Goal: Transaction & Acquisition: Purchase product/service

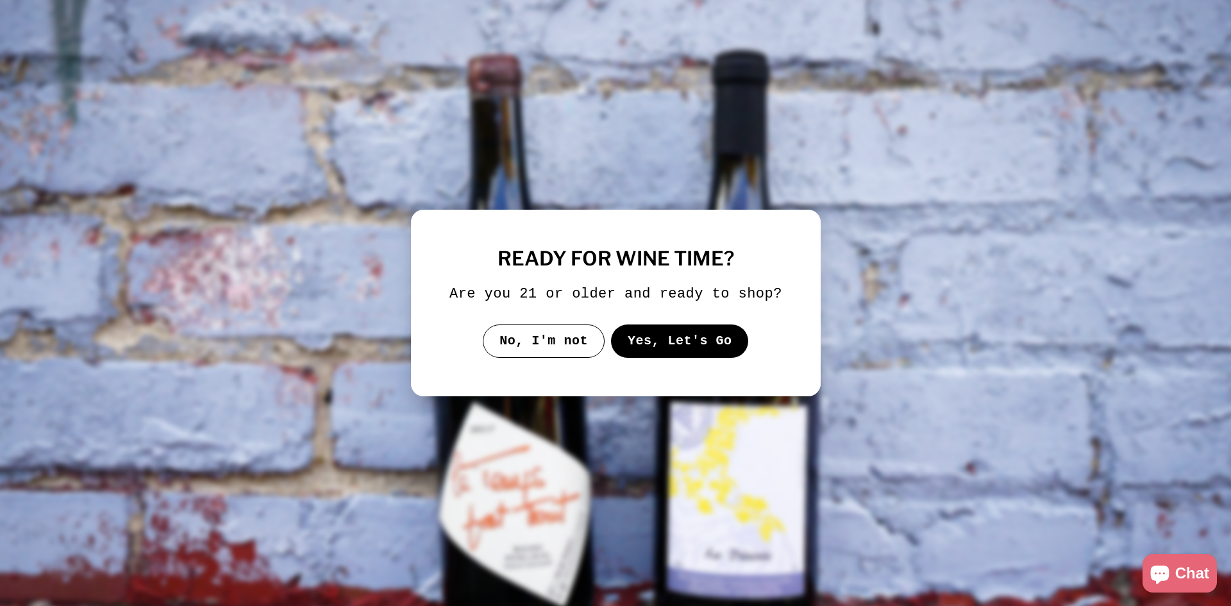
click at [658, 333] on button "Yes, Let's Go" at bounding box center [679, 340] width 138 height 33
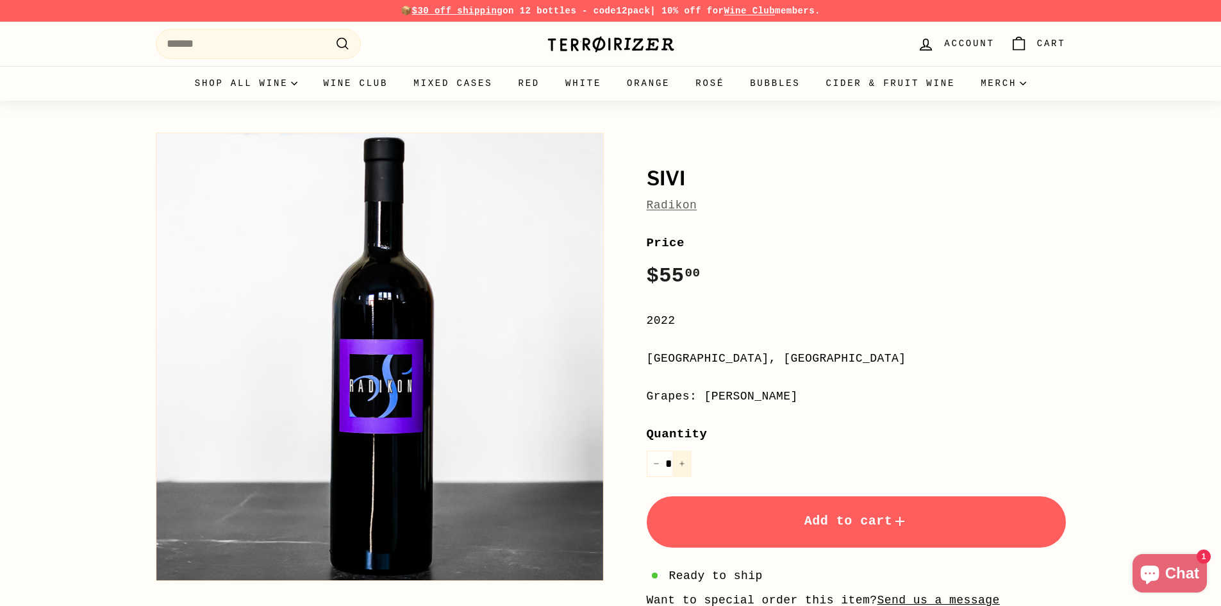
click at [681, 459] on button "+" at bounding box center [682, 464] width 19 height 26
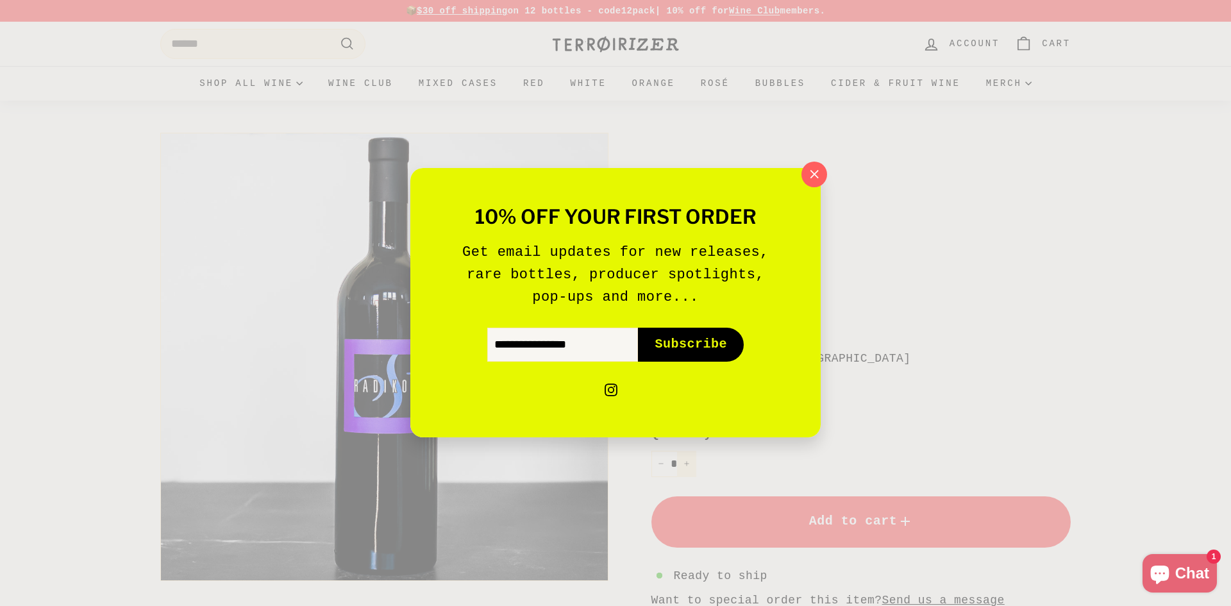
click at [681, 459] on div "10% off your first order Get email updates for new releases, rare bottles, prod…" at bounding box center [615, 303] width 1231 height 606
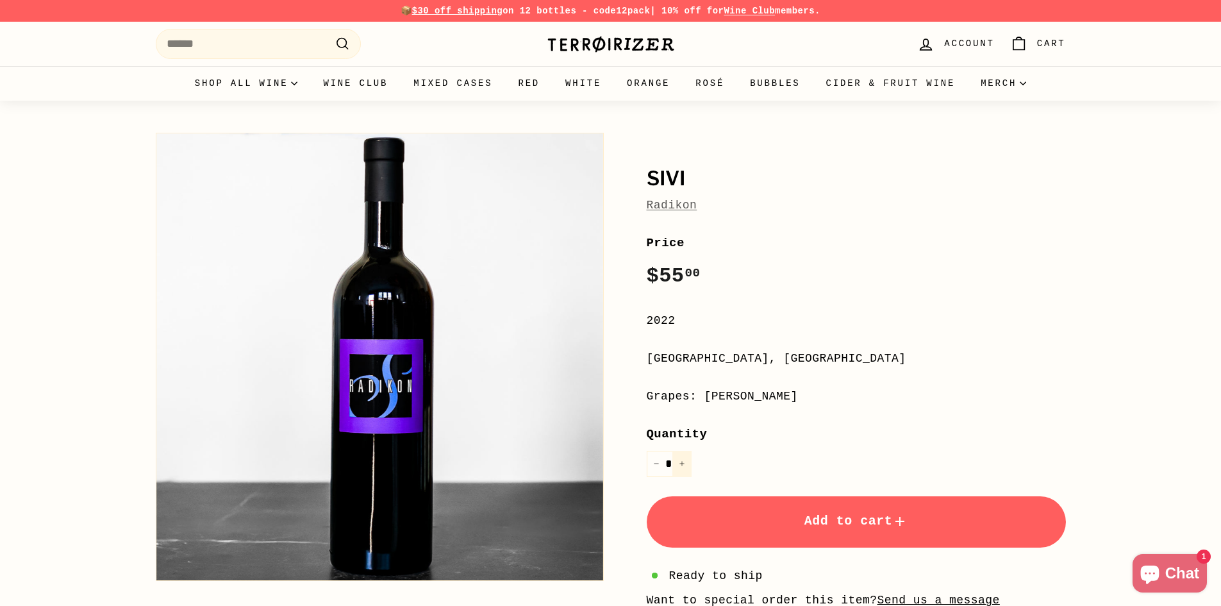
click at [681, 464] on icon "Increase item quantity by one" at bounding box center [682, 463] width 6 height 6
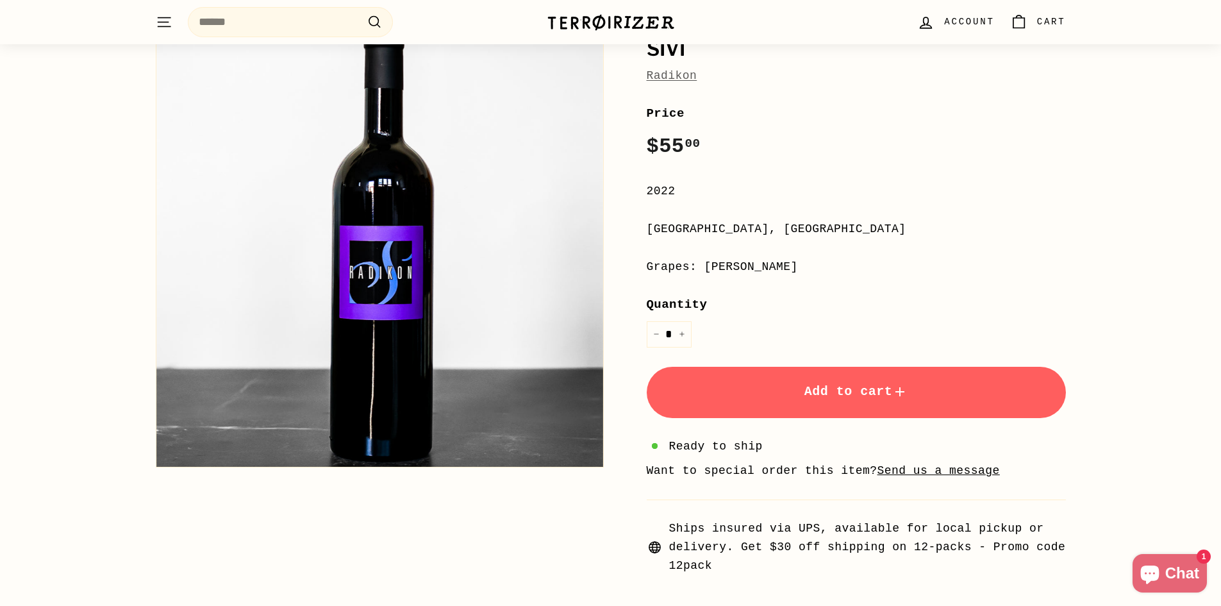
scroll to position [192, 0]
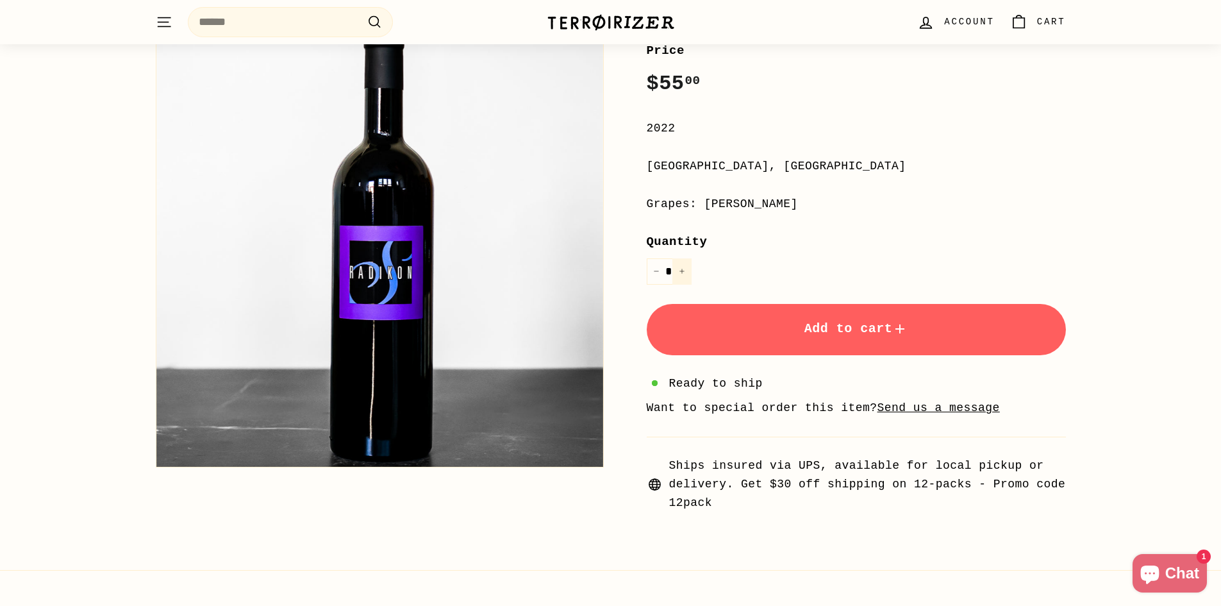
click at [683, 269] on icon "Increase item quantity by one" at bounding box center [682, 271] width 6 height 6
click at [681, 269] on icon "Increase item quantity by one" at bounding box center [682, 271] width 6 height 6
click at [796, 319] on button "Add to cart" at bounding box center [856, 329] width 419 height 51
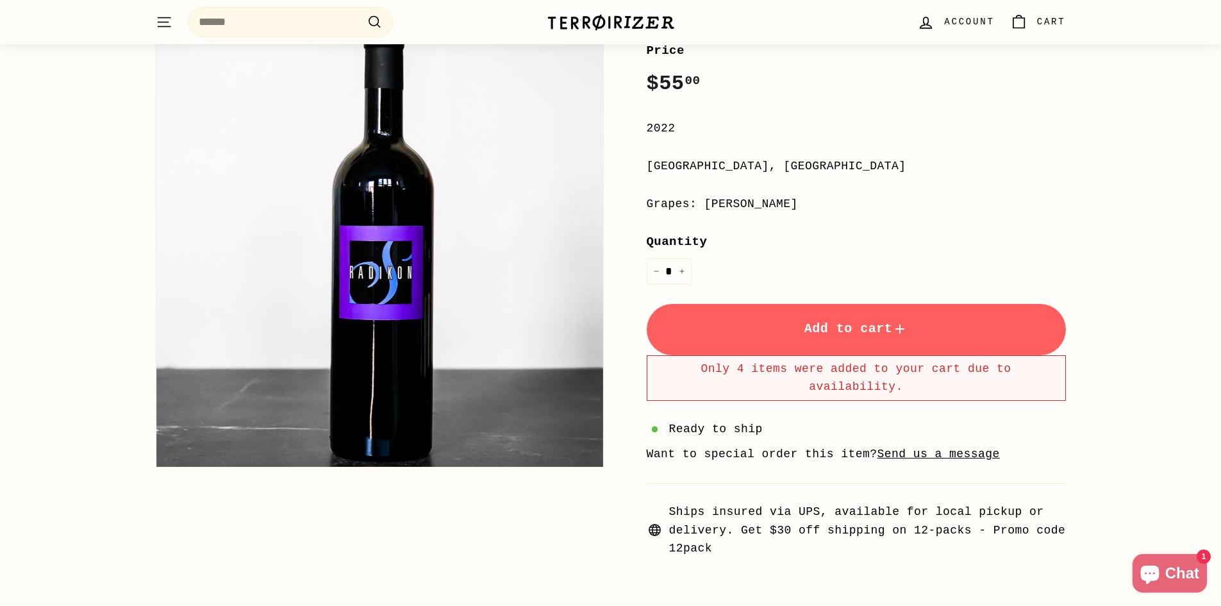
click at [939, 331] on button "Add to cart" at bounding box center [856, 329] width 419 height 51
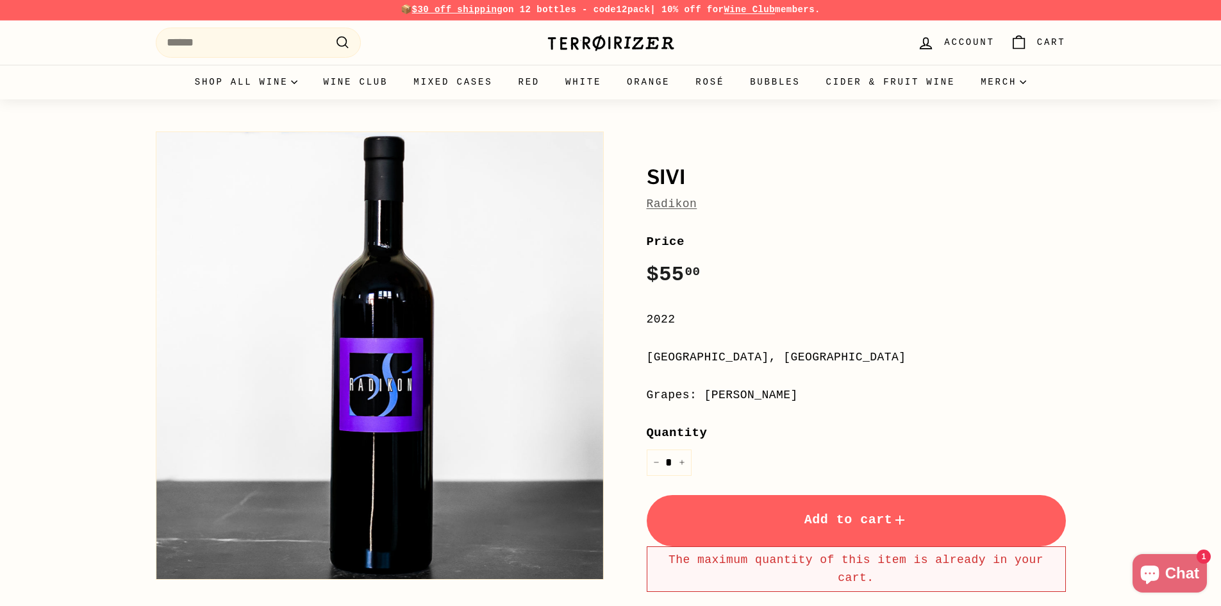
scroll to position [0, 0]
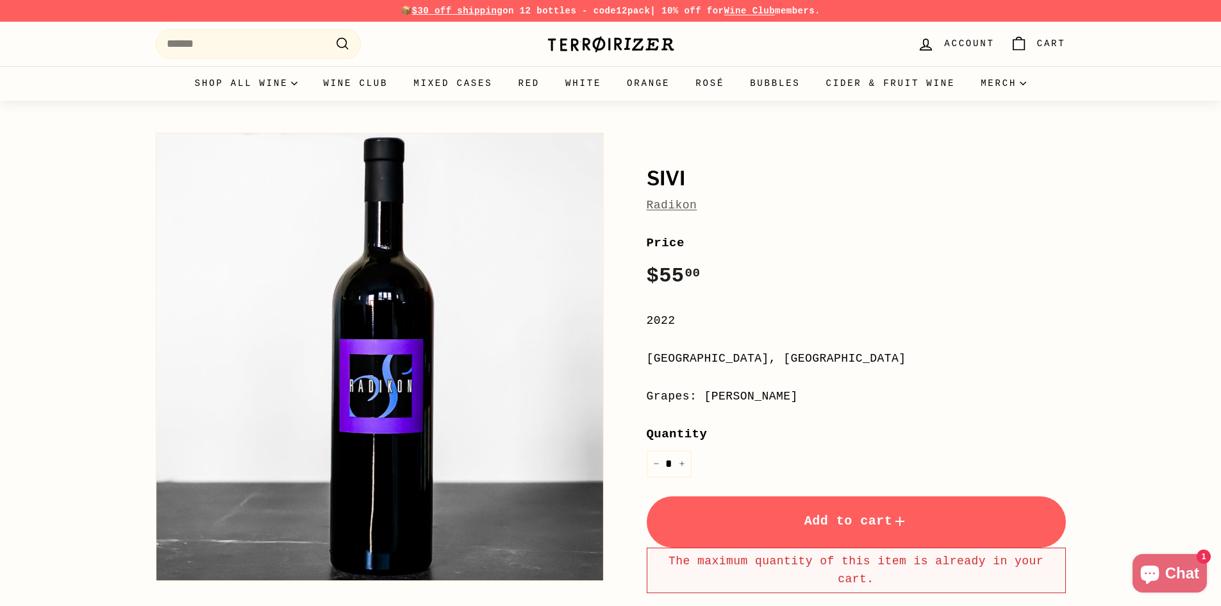
click at [1017, 42] on icon "Cart" at bounding box center [1018, 43] width 17 height 17
click at [856, 287] on div "Price Regular price $55 00 $55.00 /" at bounding box center [856, 262] width 419 height 59
click at [658, 463] on icon "Reduce item quantity by one" at bounding box center [656, 463] width 6 height 6
type input "*"
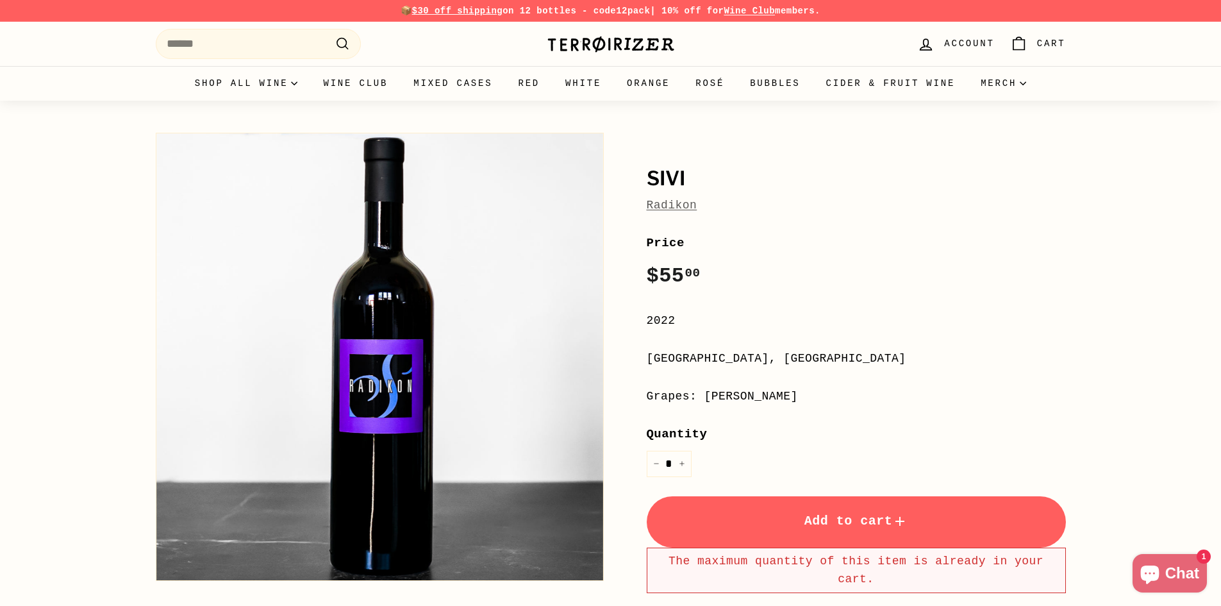
click at [768, 508] on button "Add to cart" at bounding box center [856, 521] width 419 height 51
click at [1024, 38] on icon "Cart" at bounding box center [1018, 43] width 17 height 17
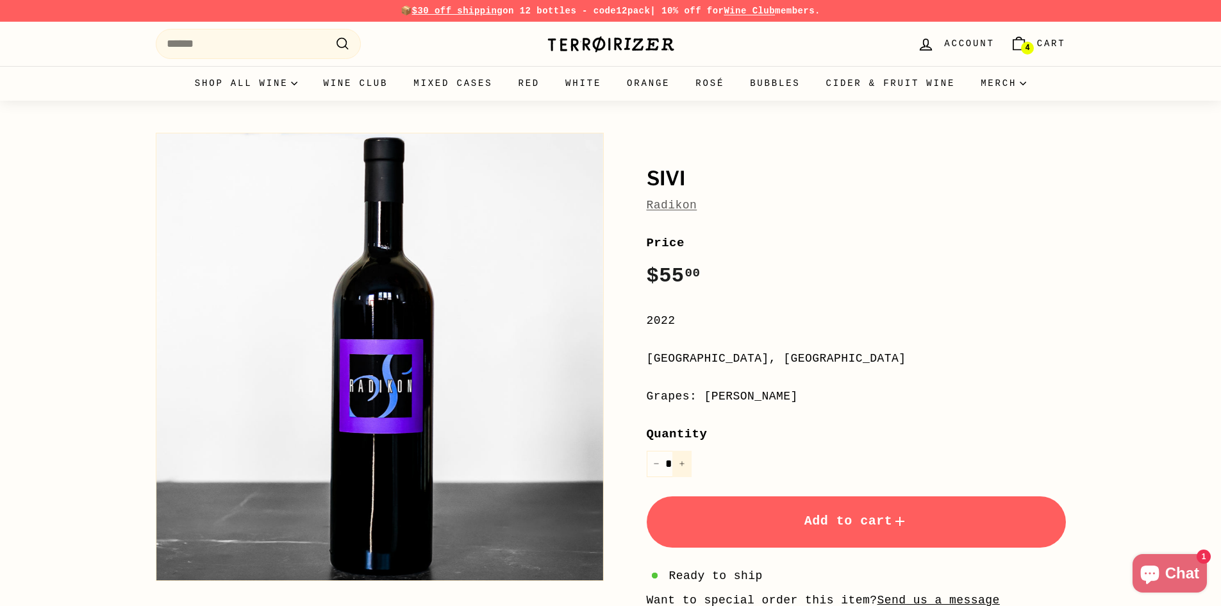
click at [681, 460] on icon "Increase item quantity by one" at bounding box center [682, 463] width 6 height 6
type input "*"
click at [824, 518] on span "Add to cart" at bounding box center [857, 521] width 104 height 15
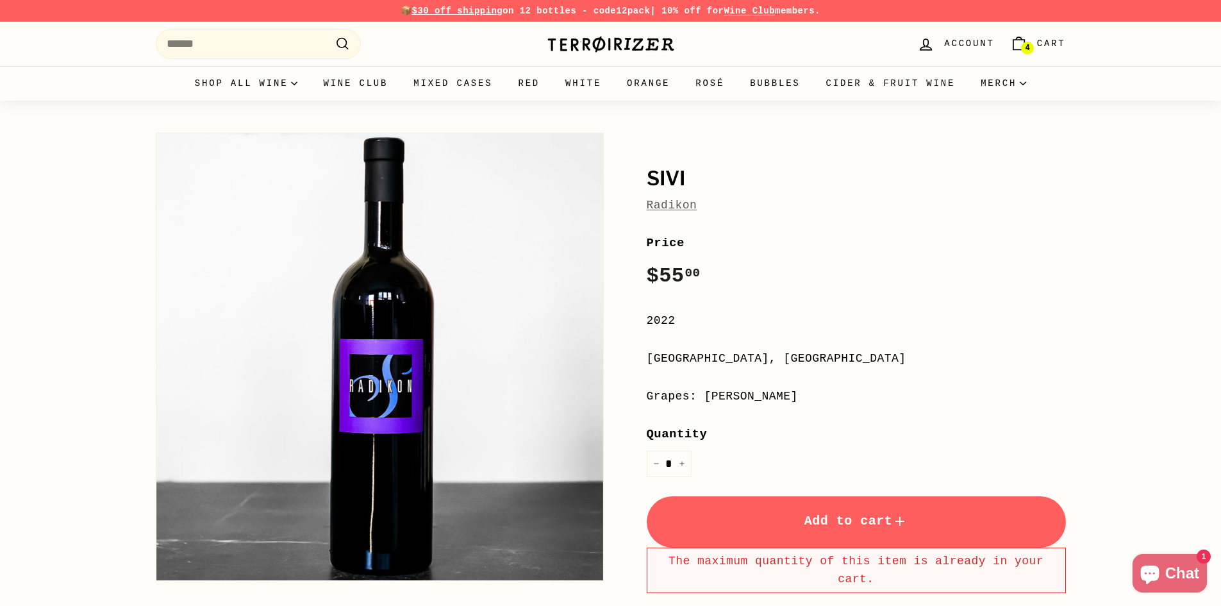
click at [881, 564] on div "The maximum quantity of this item is already in your cart." at bounding box center [856, 571] width 419 height 46
click at [1026, 44] on span "4" at bounding box center [1027, 48] width 4 height 8
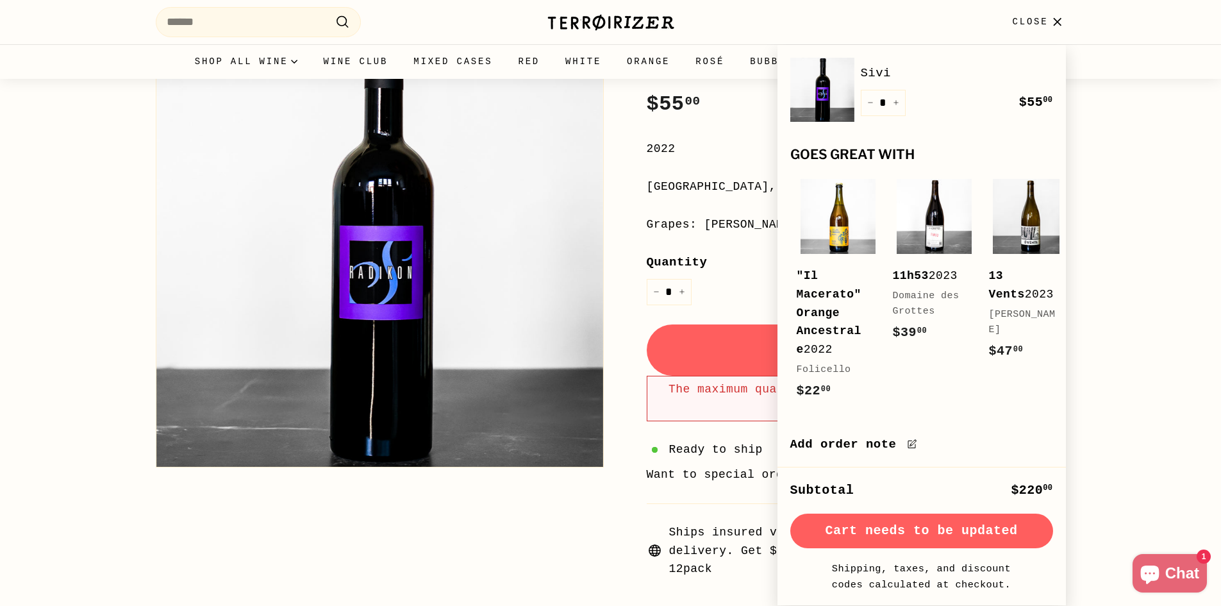
scroll to position [385, 0]
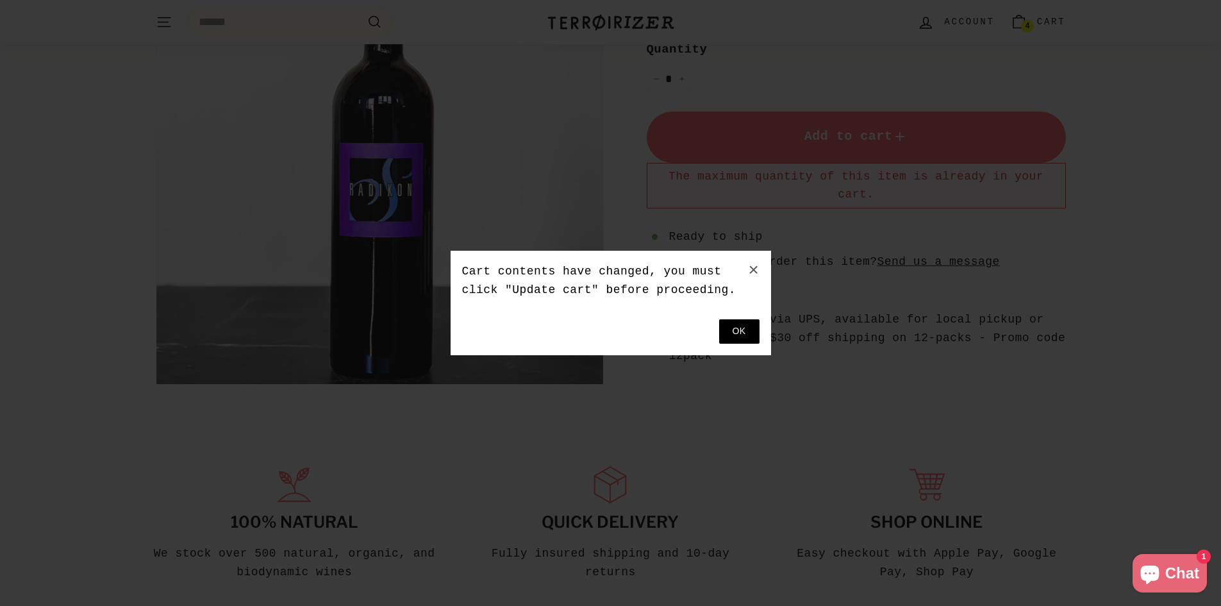
click at [731, 330] on button at bounding box center [739, 331] width 40 height 24
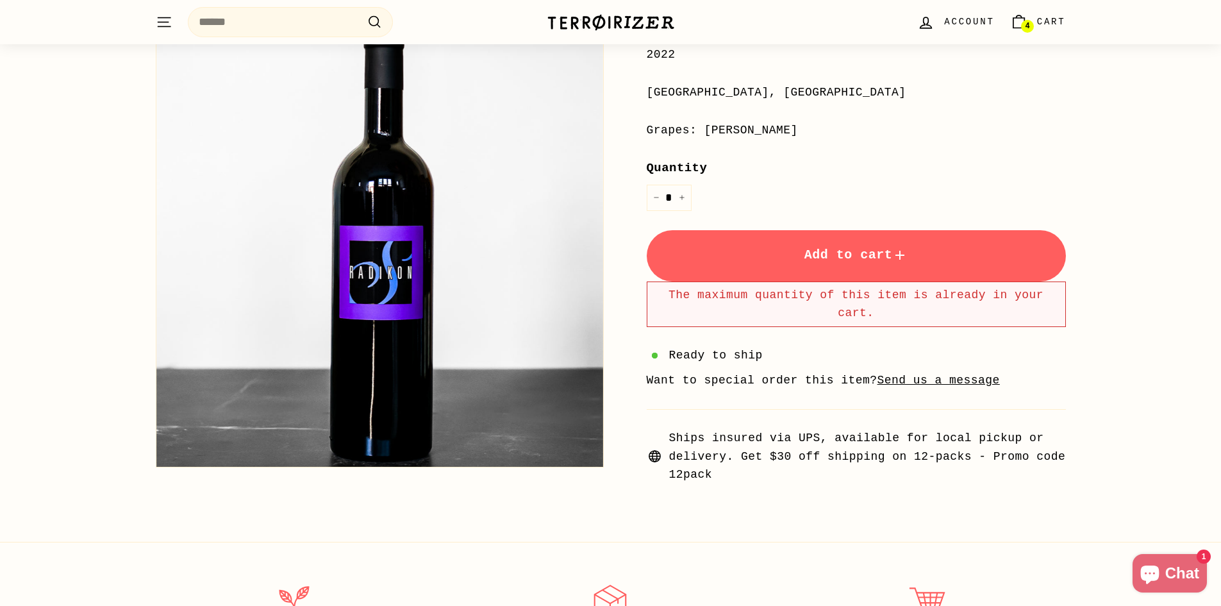
scroll to position [128, 0]
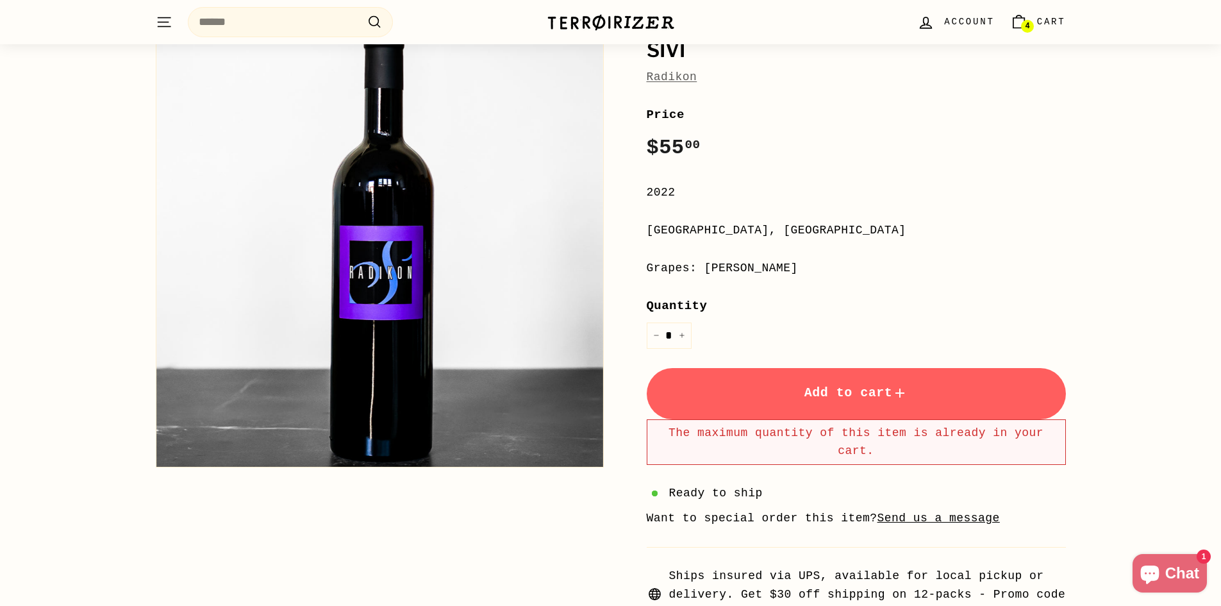
click at [1023, 17] on icon "Cart" at bounding box center [1018, 21] width 17 height 17
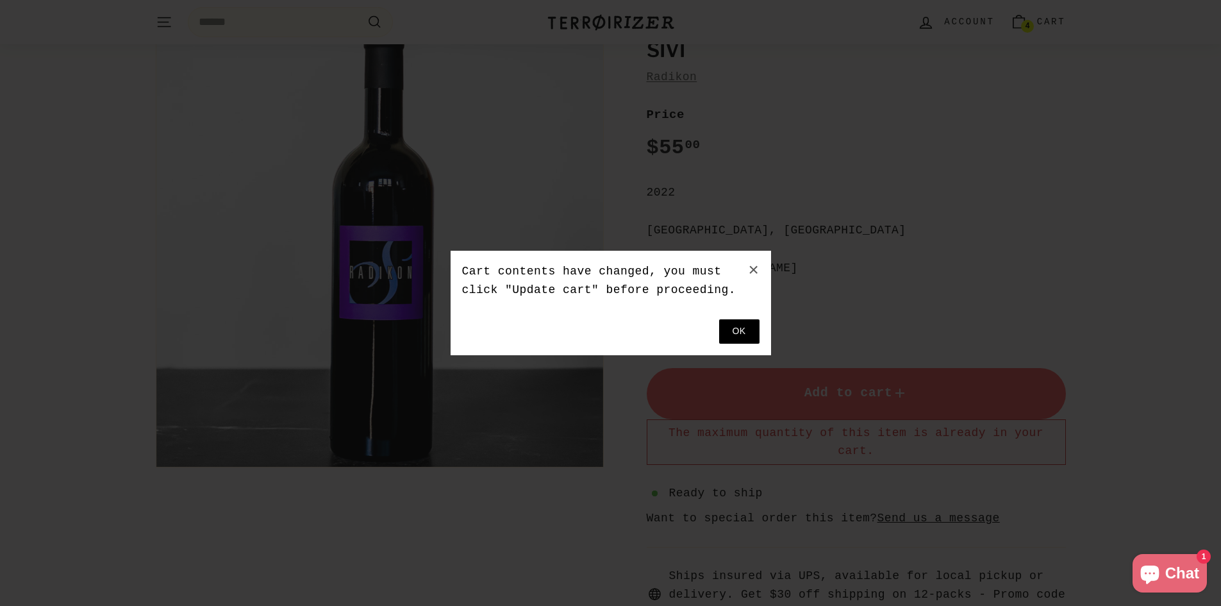
click at [753, 324] on button at bounding box center [739, 331] width 40 height 24
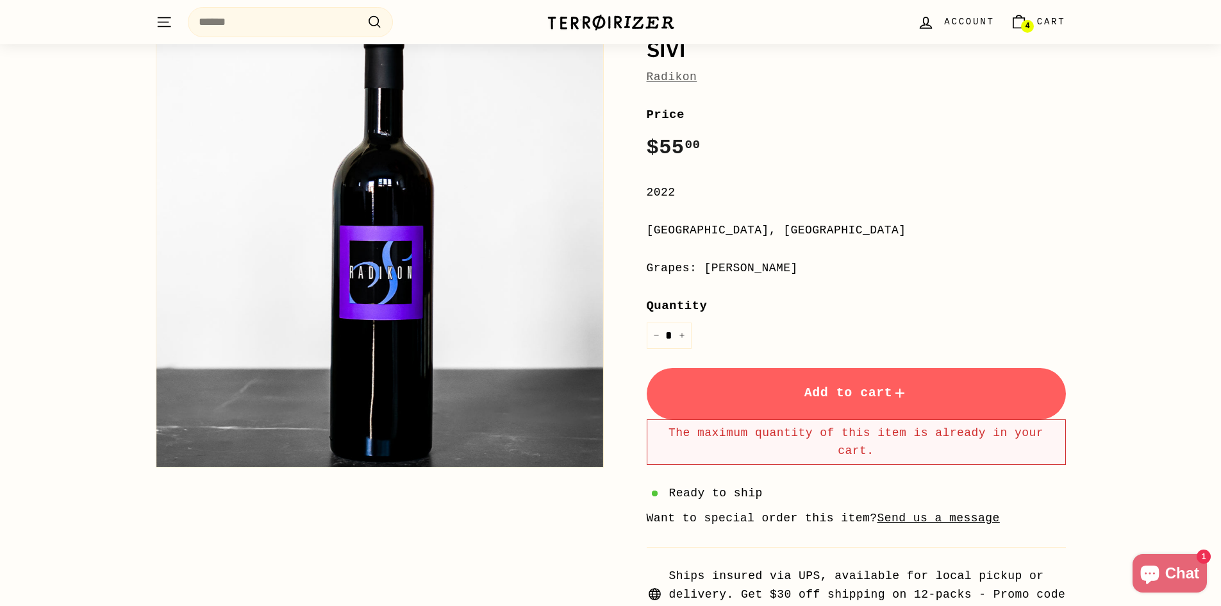
click at [1038, 19] on link "4 Cart" at bounding box center [1038, 22] width 71 height 38
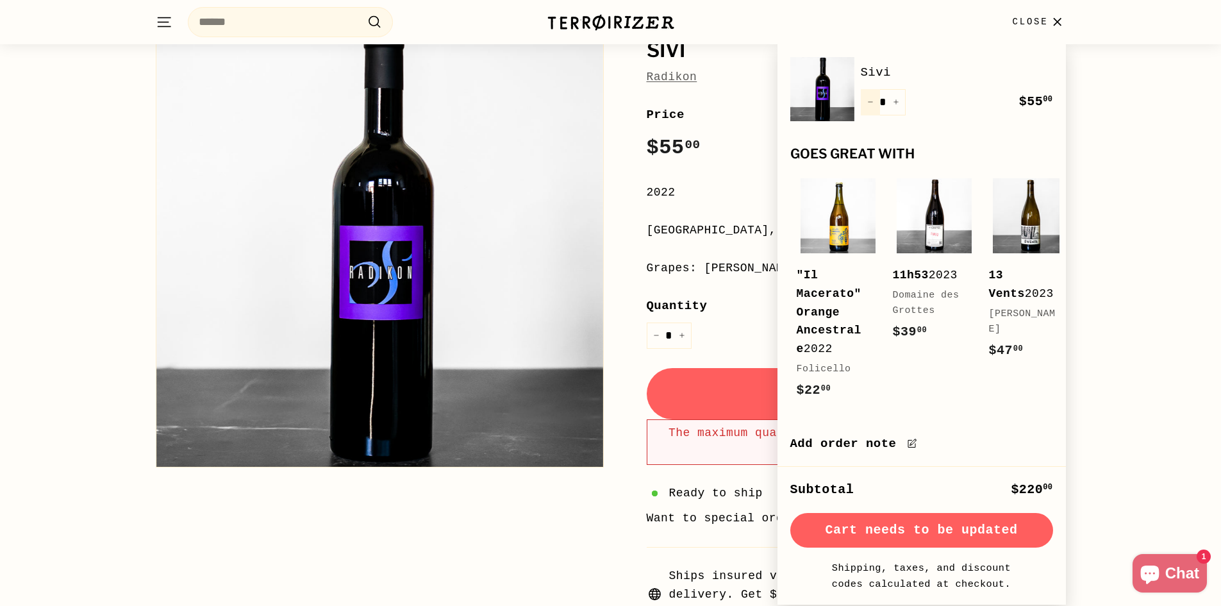
click at [869, 89] on button "−" at bounding box center [870, 102] width 19 height 26
type input "*"
click at [965, 521] on button "Check out" at bounding box center [921, 530] width 263 height 35
